Goal: Information Seeking & Learning: Learn about a topic

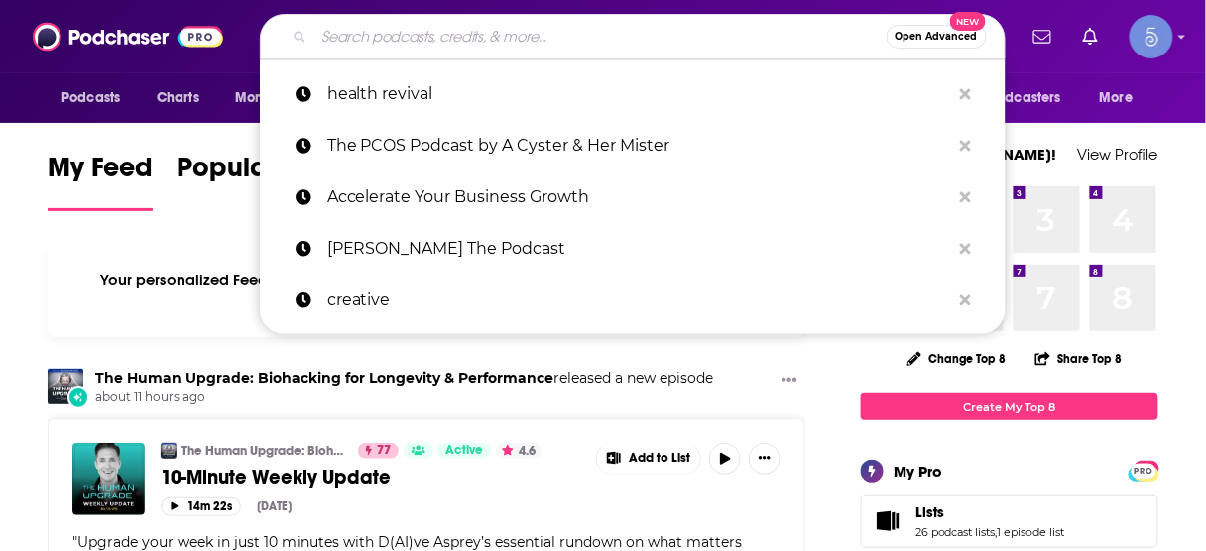
click at [555, 38] on input "Search podcasts, credits, & more..." at bounding box center [600, 37] width 572 height 32
paste input "The Staffing RecOps Podcast is a platform to share insight and to educate globa…"
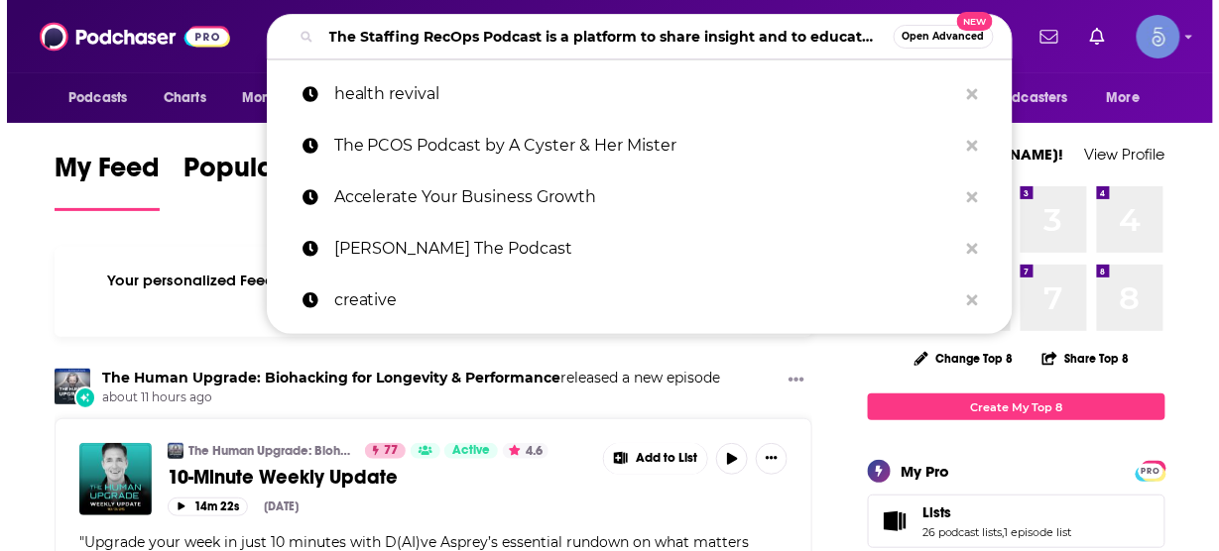
scroll to position [0, 2593]
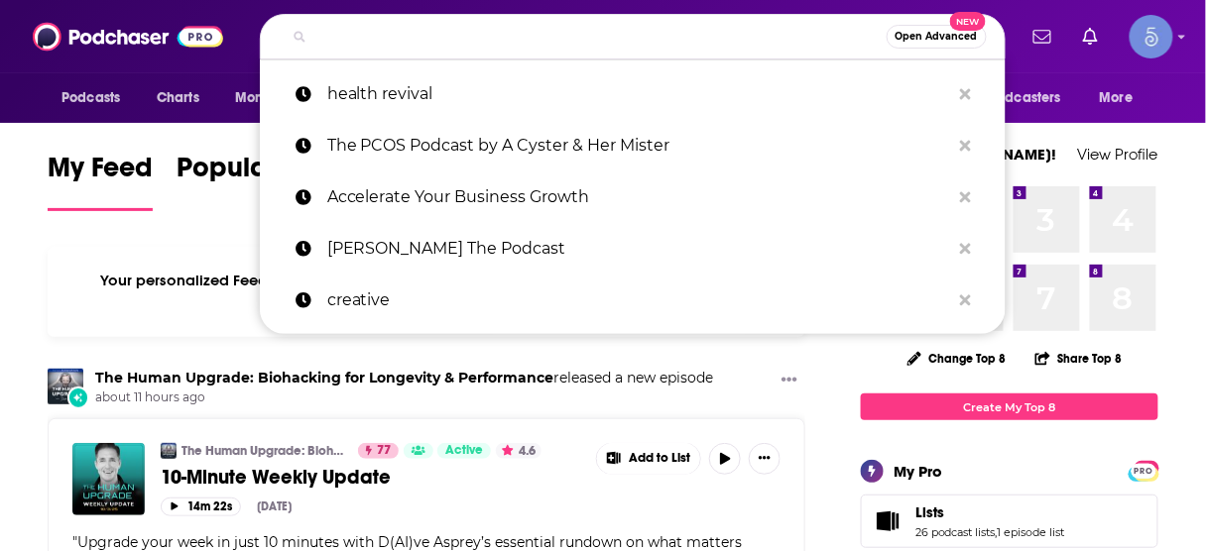
type input "The Staffing RecOps Podcast is a platform to share insight and to educate globa…"
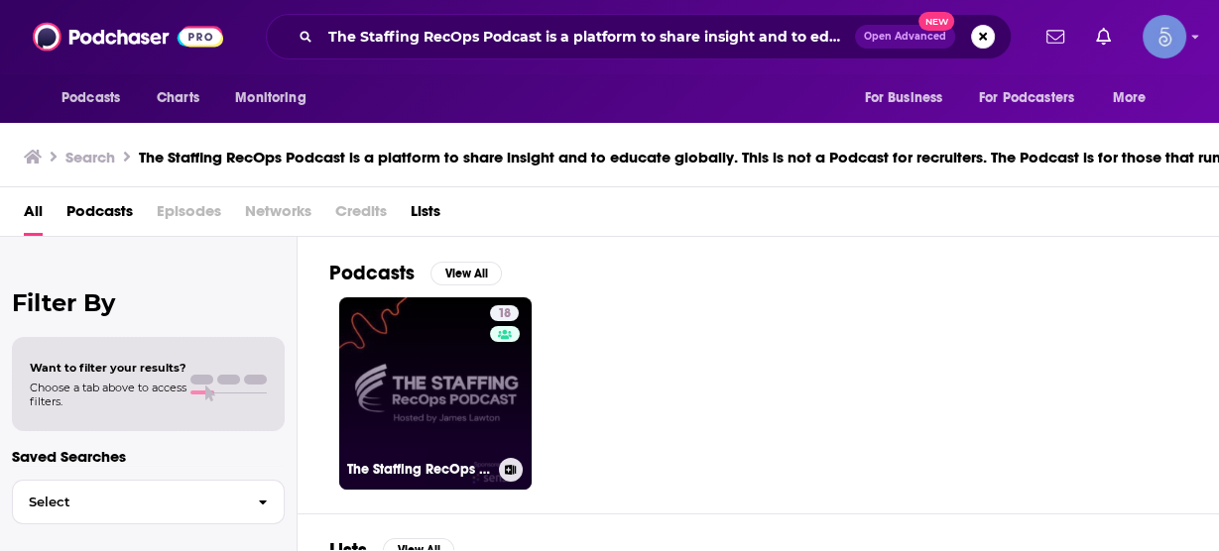
click at [426, 424] on link "18 The Staffing RecOps Podcast" at bounding box center [435, 394] width 192 height 192
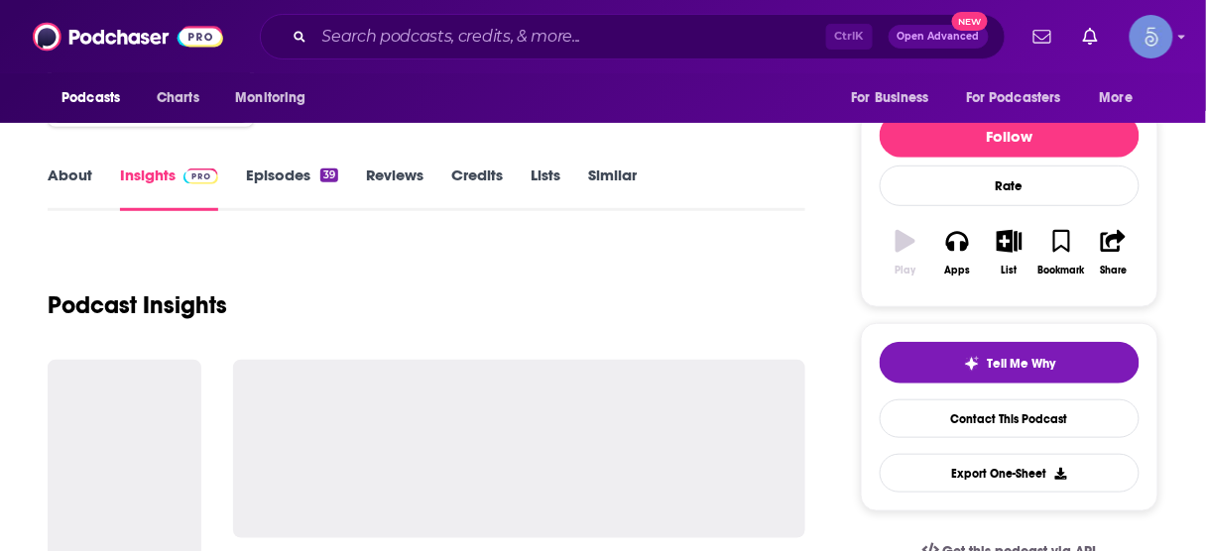
scroll to position [238, 0]
